Goal: Information Seeking & Learning: Learn about a topic

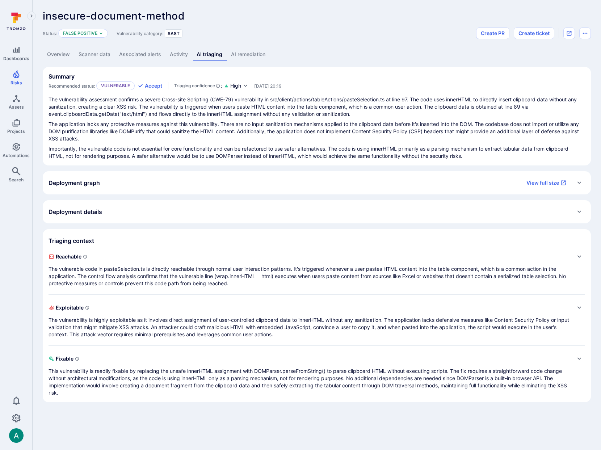
click at [119, 279] on p "The vulnerable code in pasteSelection.ts is directly reachable through normal u…" at bounding box center [310, 276] width 522 height 22
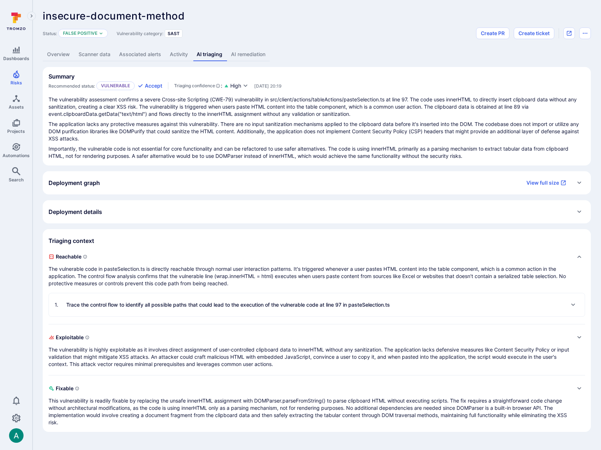
click at [124, 306] on p "Trace the control flow to identify all possible paths that could lead to the ex…" at bounding box center [228, 304] width 324 height 7
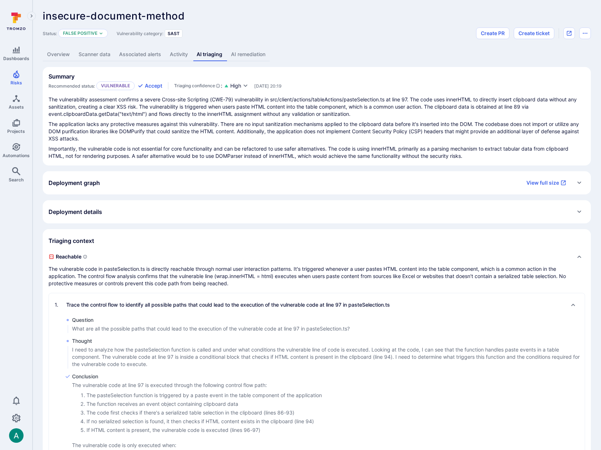
click at [177, 55] on link "Activity" at bounding box center [178, 54] width 27 height 13
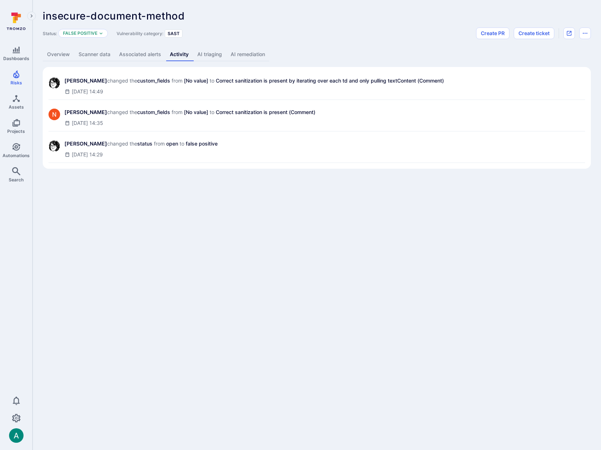
drag, startPoint x: 126, startPoint y: 155, endPoint x: 93, endPoint y: 153, distance: 33.0
click at [93, 153] on div "[DATE] 14:29" at bounding box center [141, 154] width 155 height 7
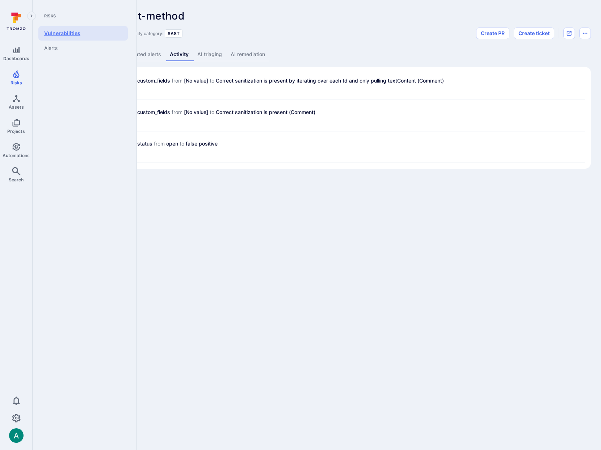
click at [51, 31] on link "Vulnerabilities" at bounding box center [82, 33] width 89 height 14
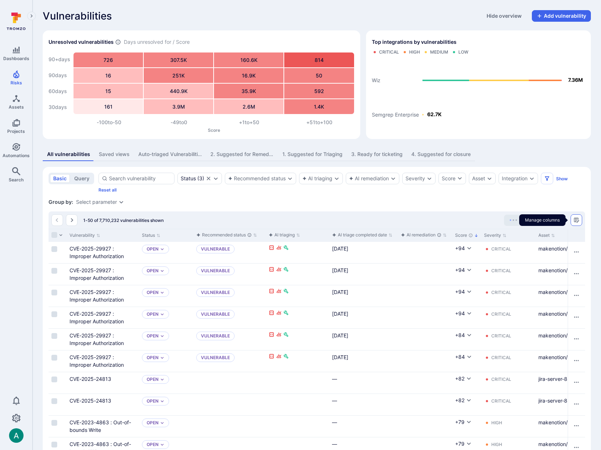
click at [578, 222] on icon "Manage columns" at bounding box center [576, 220] width 6 height 6
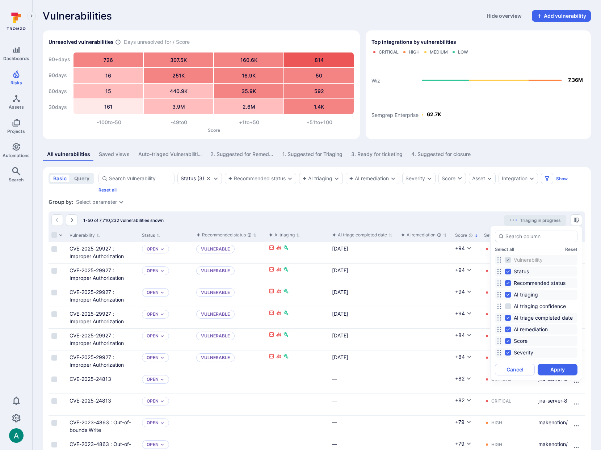
click at [267, 18] on div at bounding box center [300, 225] width 601 height 450
